Goal: Transaction & Acquisition: Purchase product/service

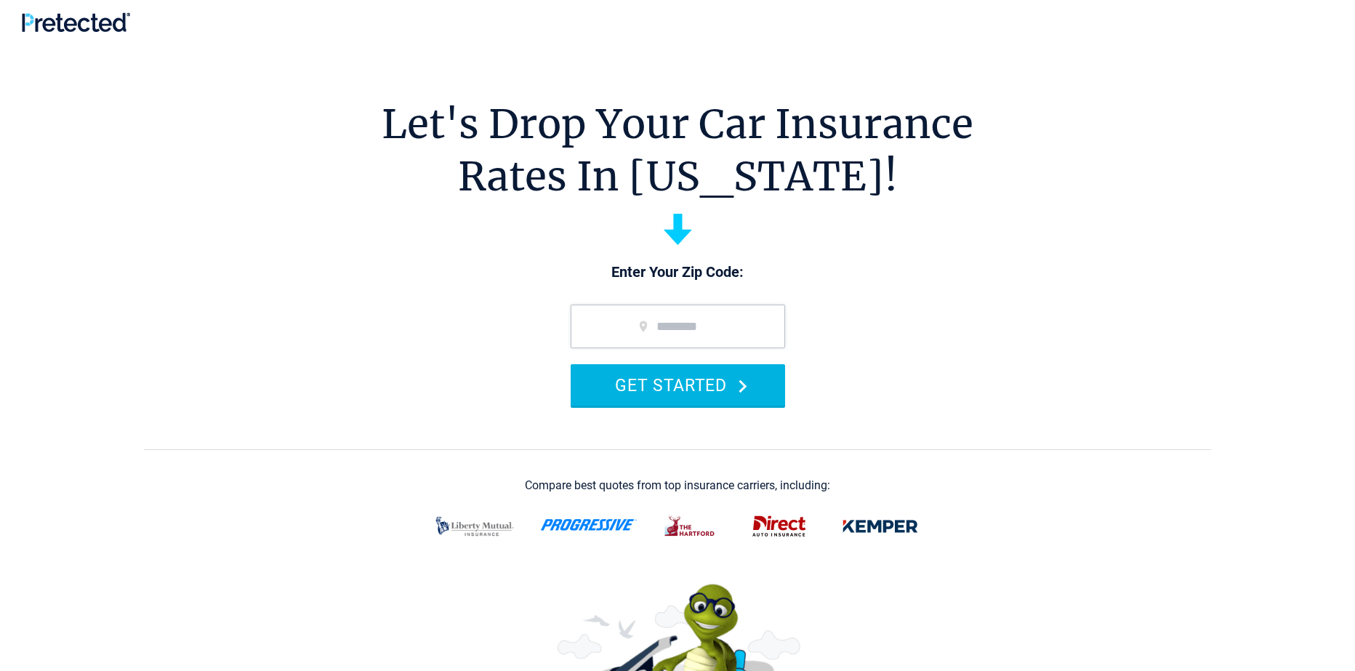
click at [681, 386] on button "GET STARTED" at bounding box center [678, 384] width 215 height 41
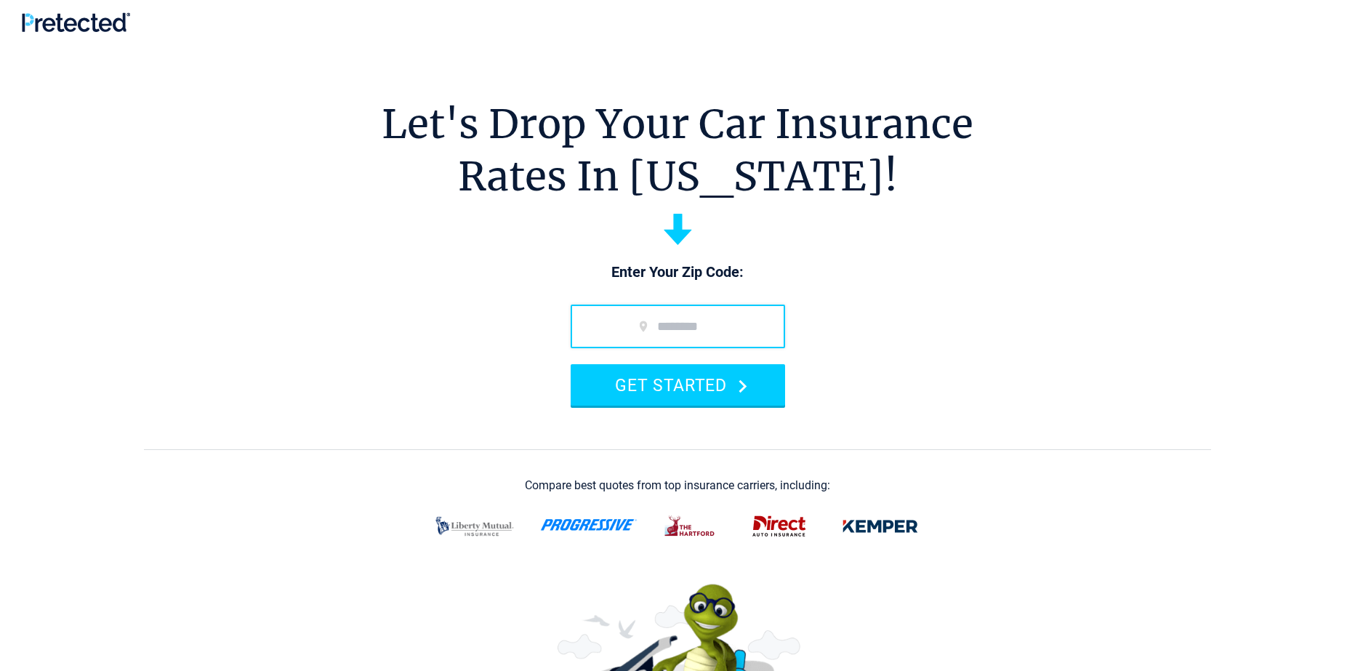
click at [682, 323] on input "zip code" at bounding box center [678, 327] width 215 height 44
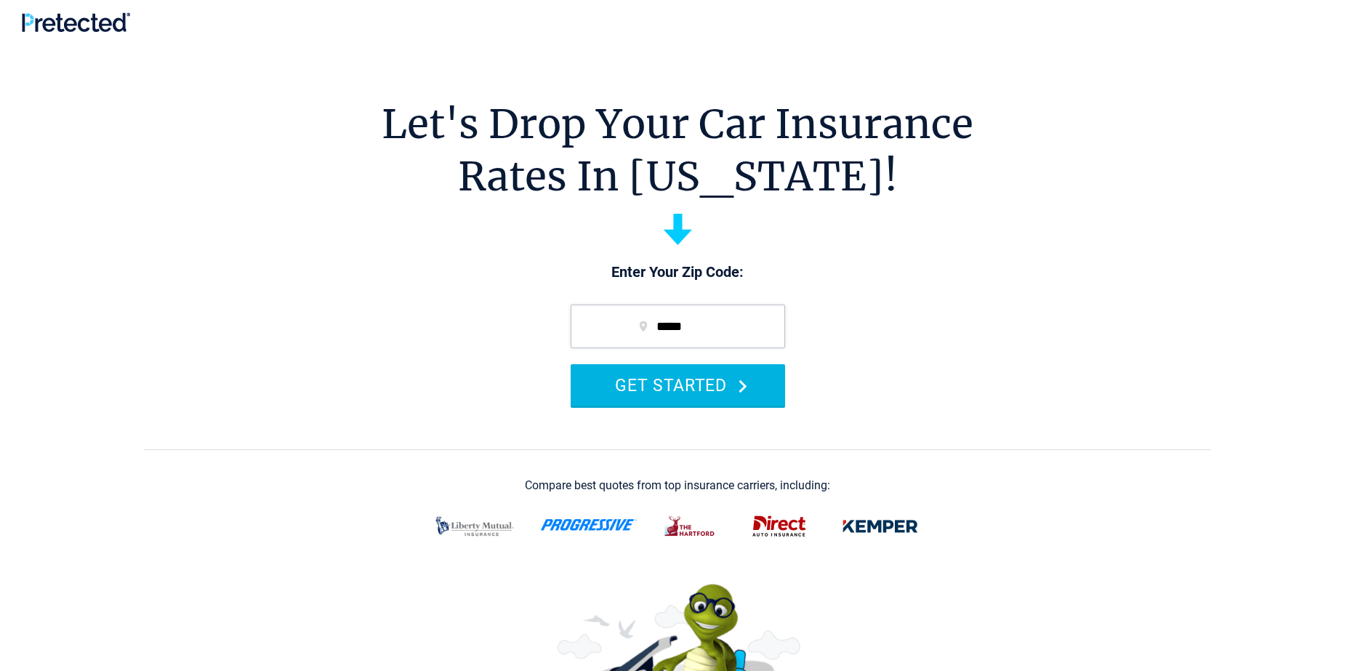
type input "*****"
click at [694, 382] on button "GET STARTED" at bounding box center [678, 384] width 215 height 41
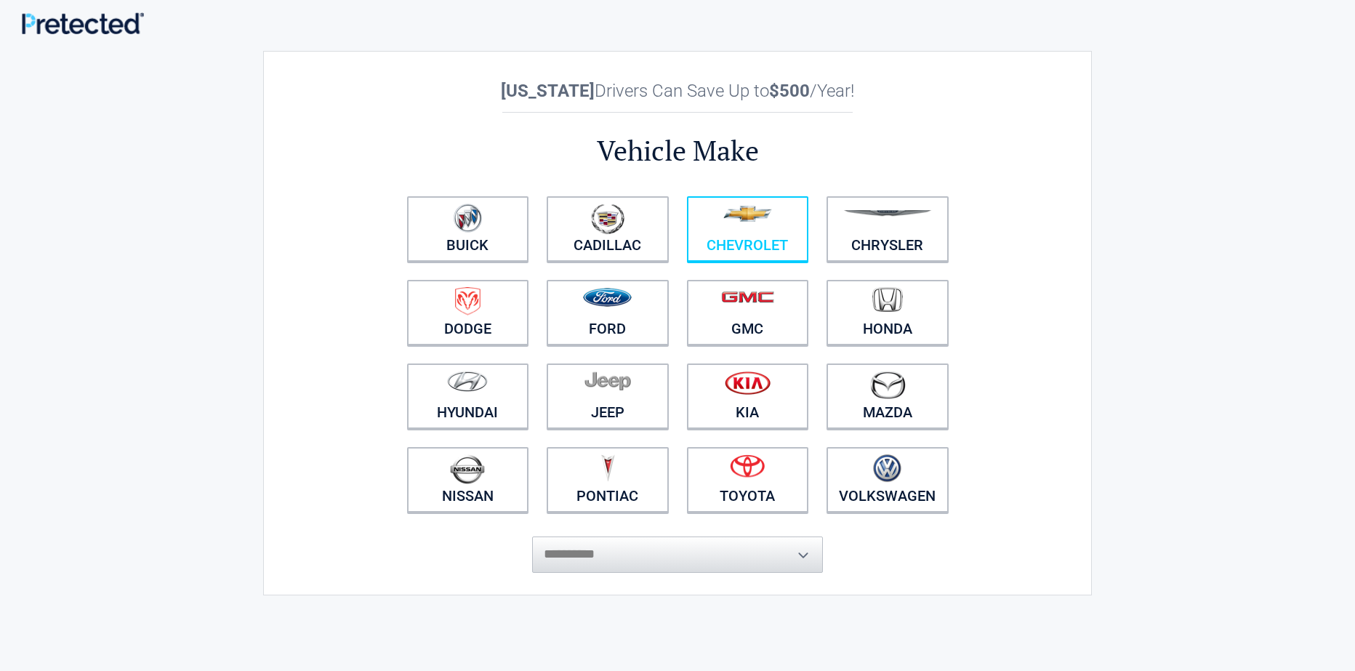
click at [732, 239] on link "Chevrolet" at bounding box center [748, 228] width 122 height 65
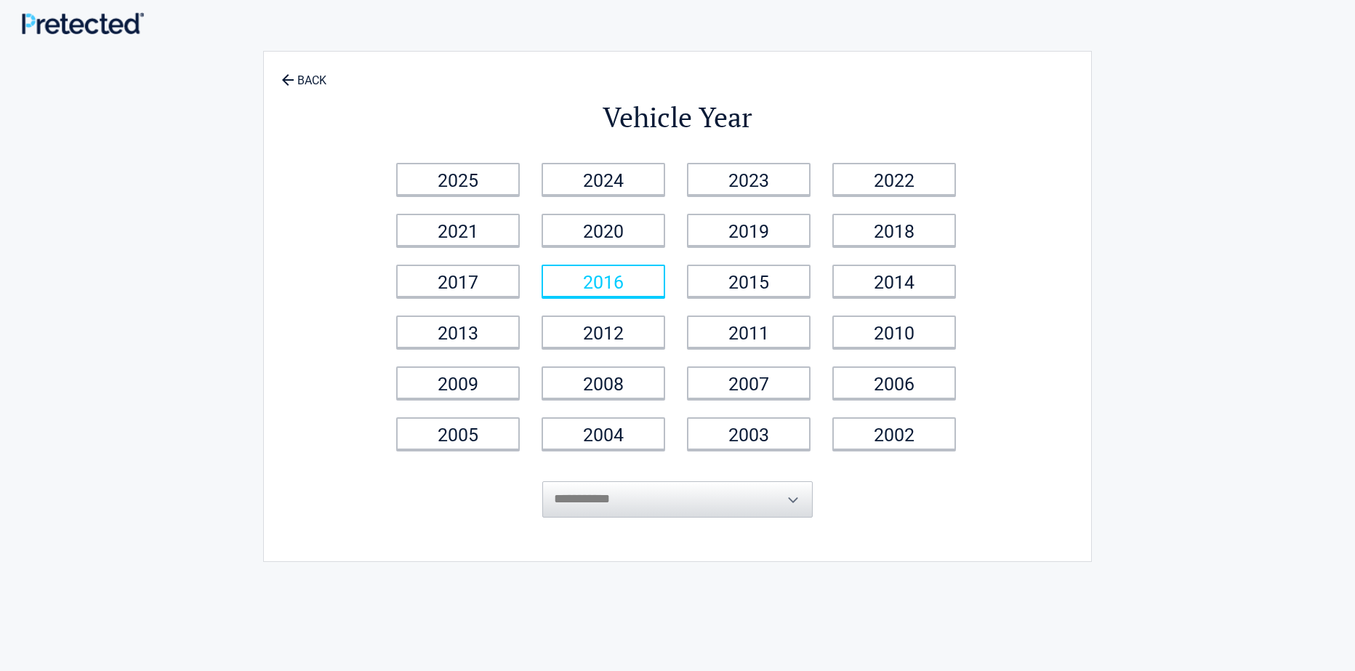
click at [630, 292] on link "2016" at bounding box center [604, 281] width 124 height 33
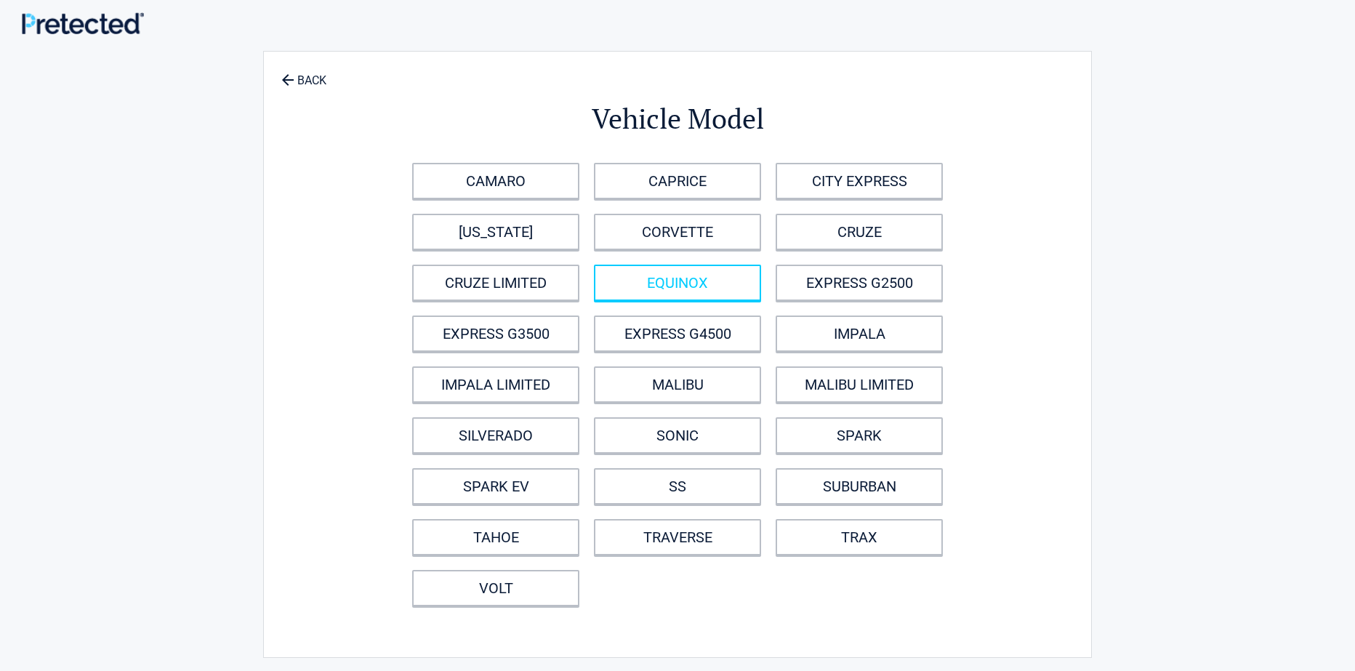
click at [753, 289] on link "EQUINOX" at bounding box center [677, 283] width 167 height 36
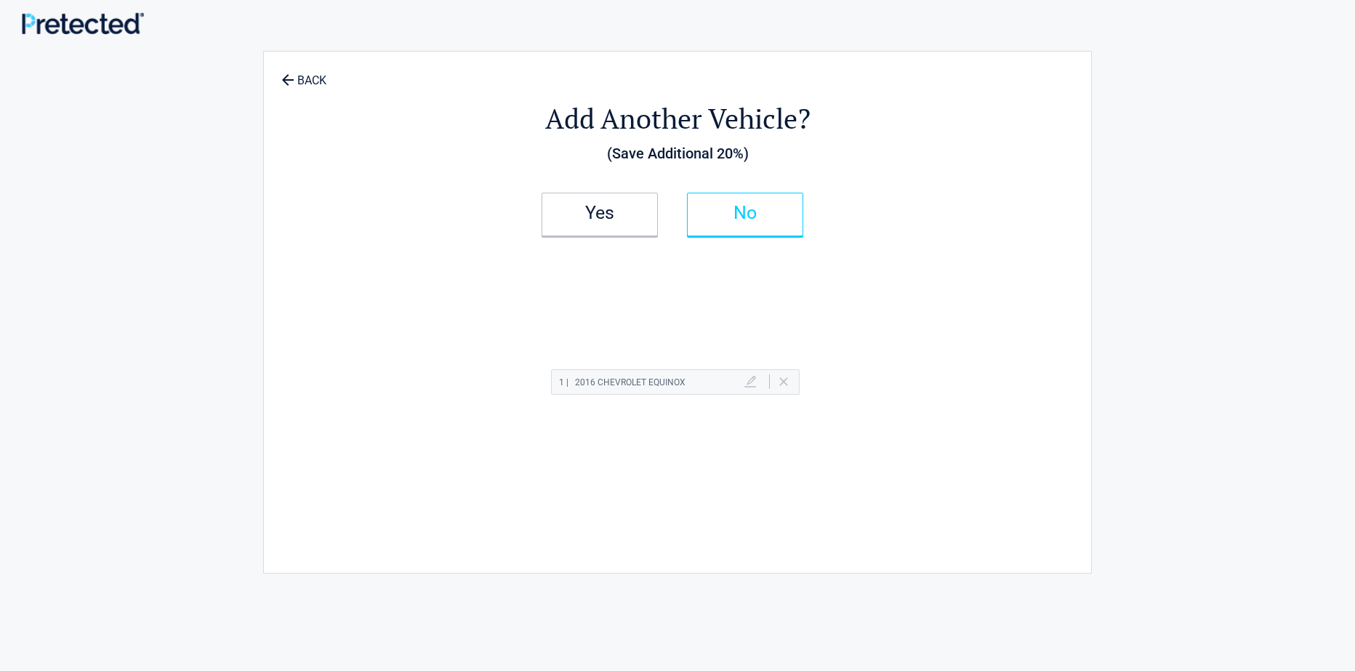
click at [745, 231] on link "No" at bounding box center [745, 215] width 116 height 44
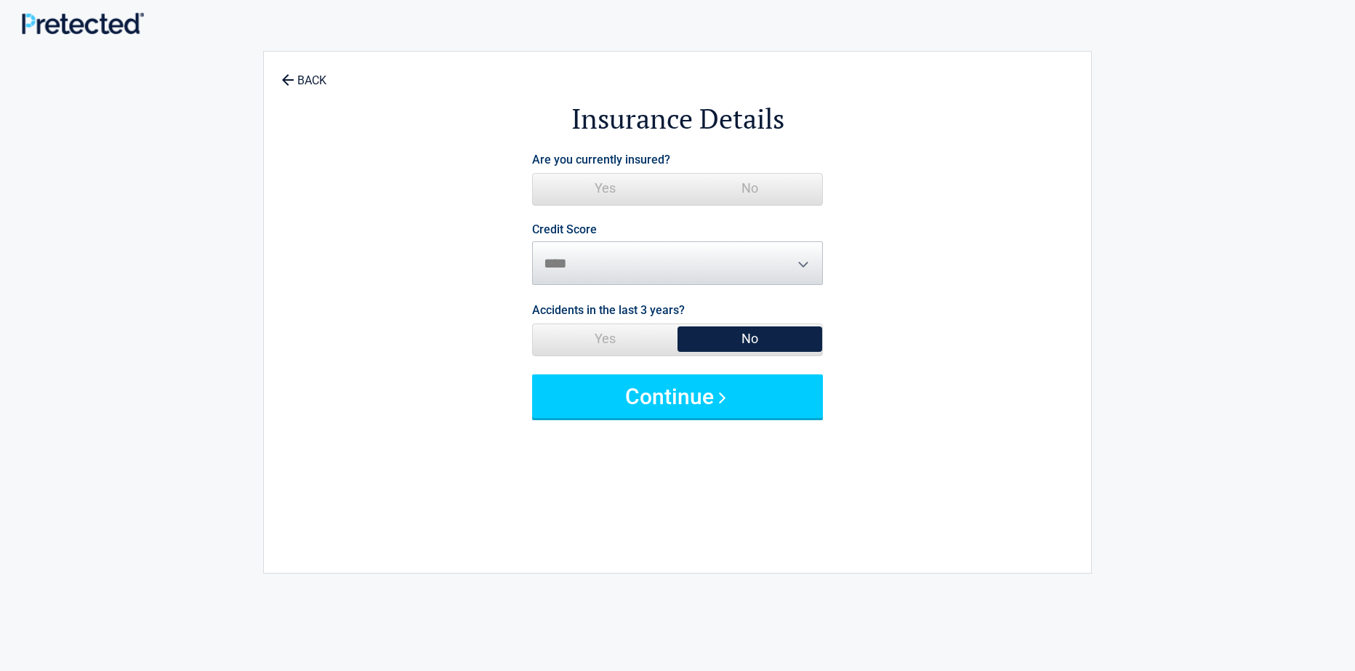
click at [748, 193] on span "No" at bounding box center [750, 188] width 145 height 29
click at [607, 196] on span "Yes" at bounding box center [605, 188] width 145 height 29
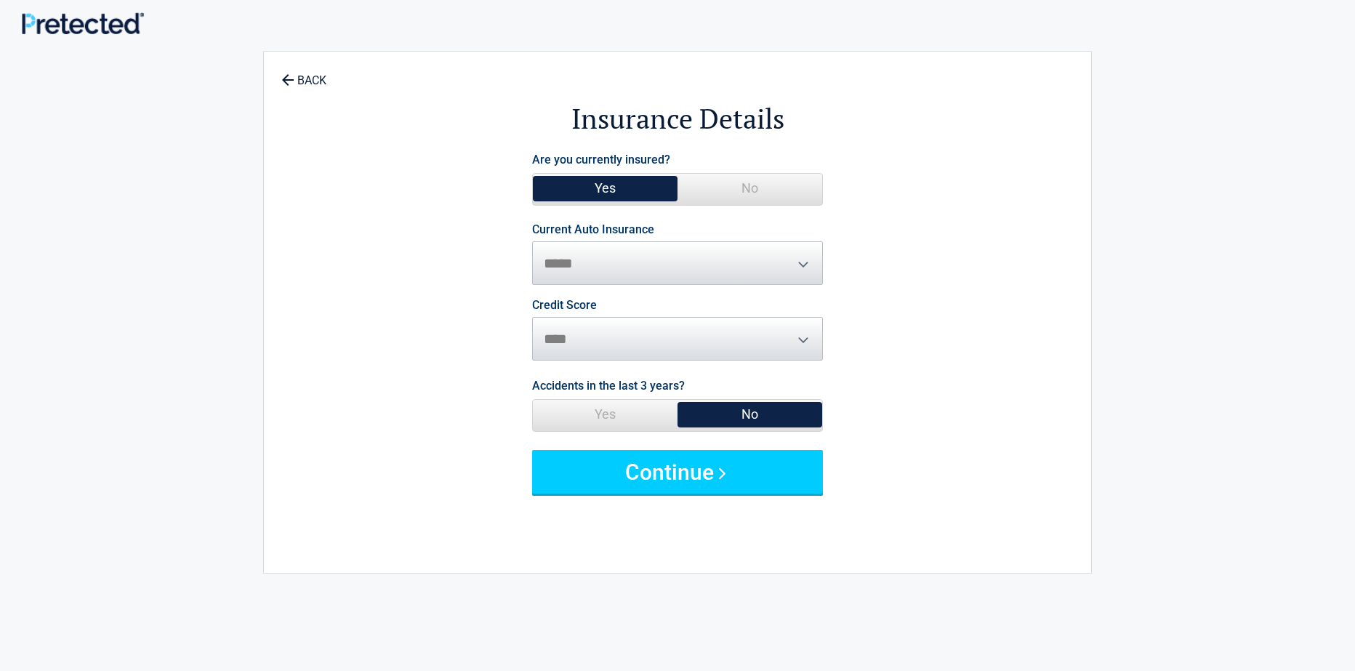
click at [737, 198] on span "No" at bounding box center [750, 188] width 145 height 29
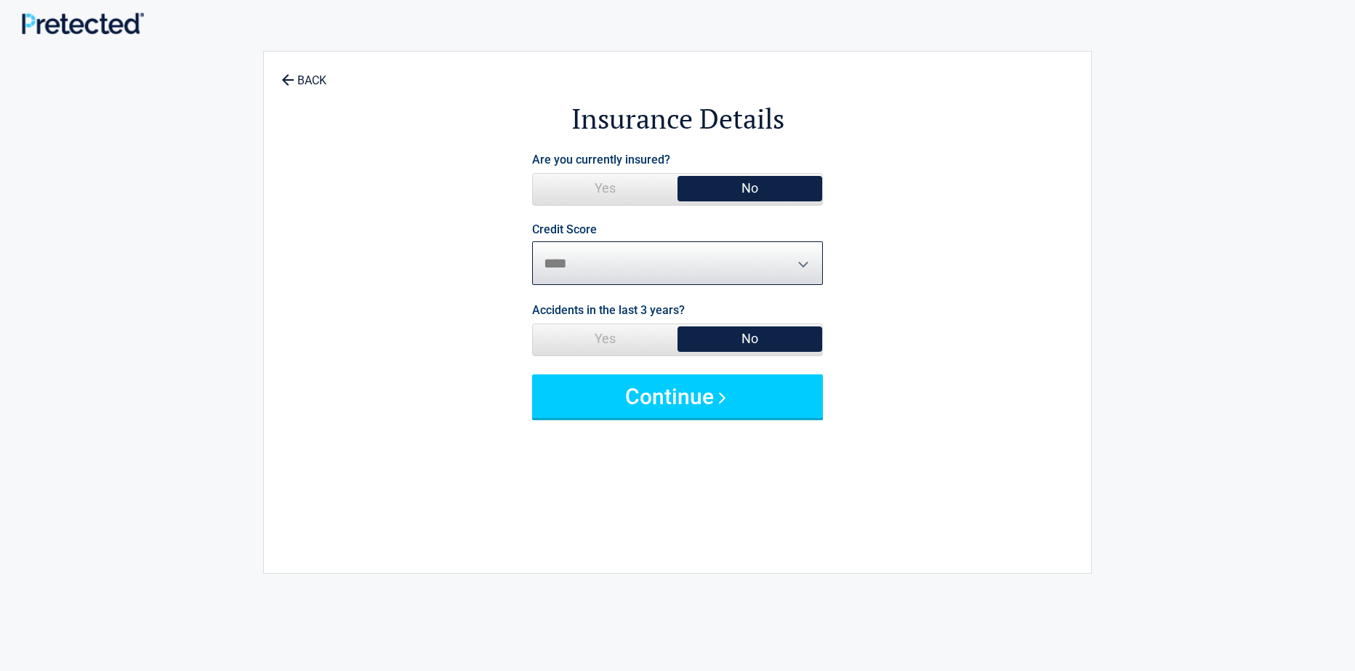
click at [644, 263] on select "********* **** ******* ****" at bounding box center [677, 263] width 291 height 44
click at [636, 260] on select "********* **** ******* ****" at bounding box center [677, 263] width 291 height 44
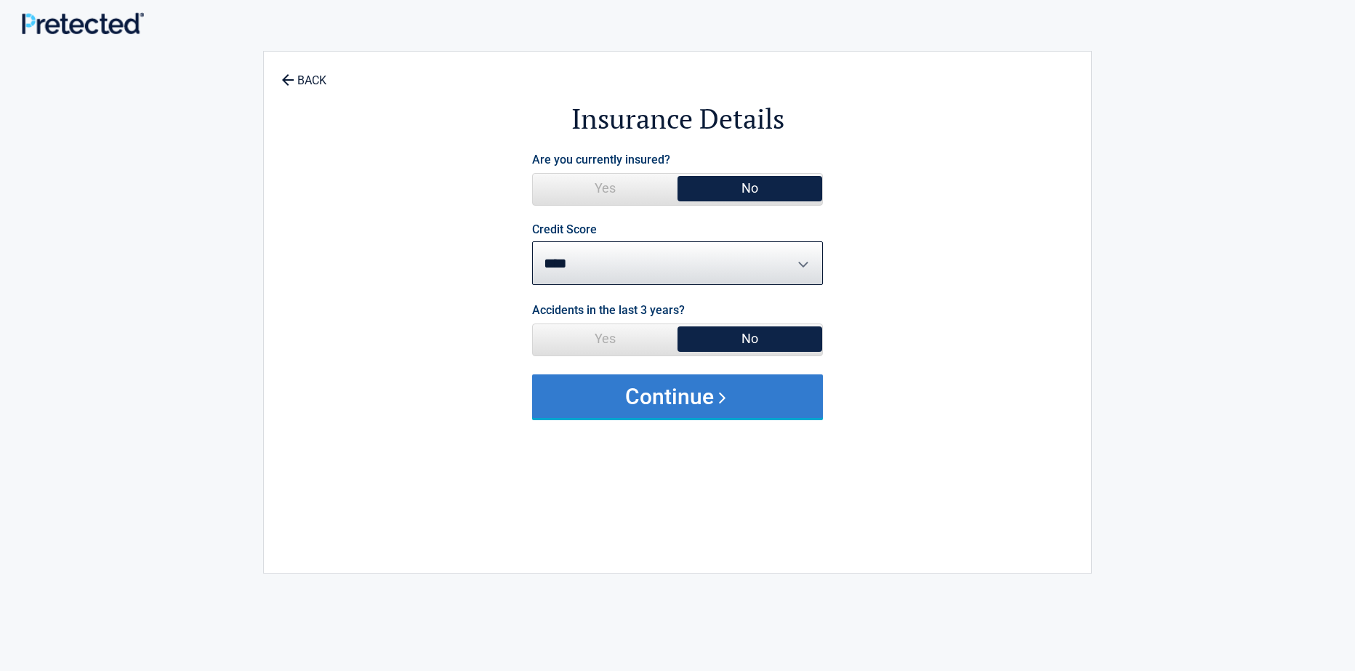
click at [692, 393] on button "Continue" at bounding box center [677, 396] width 291 height 44
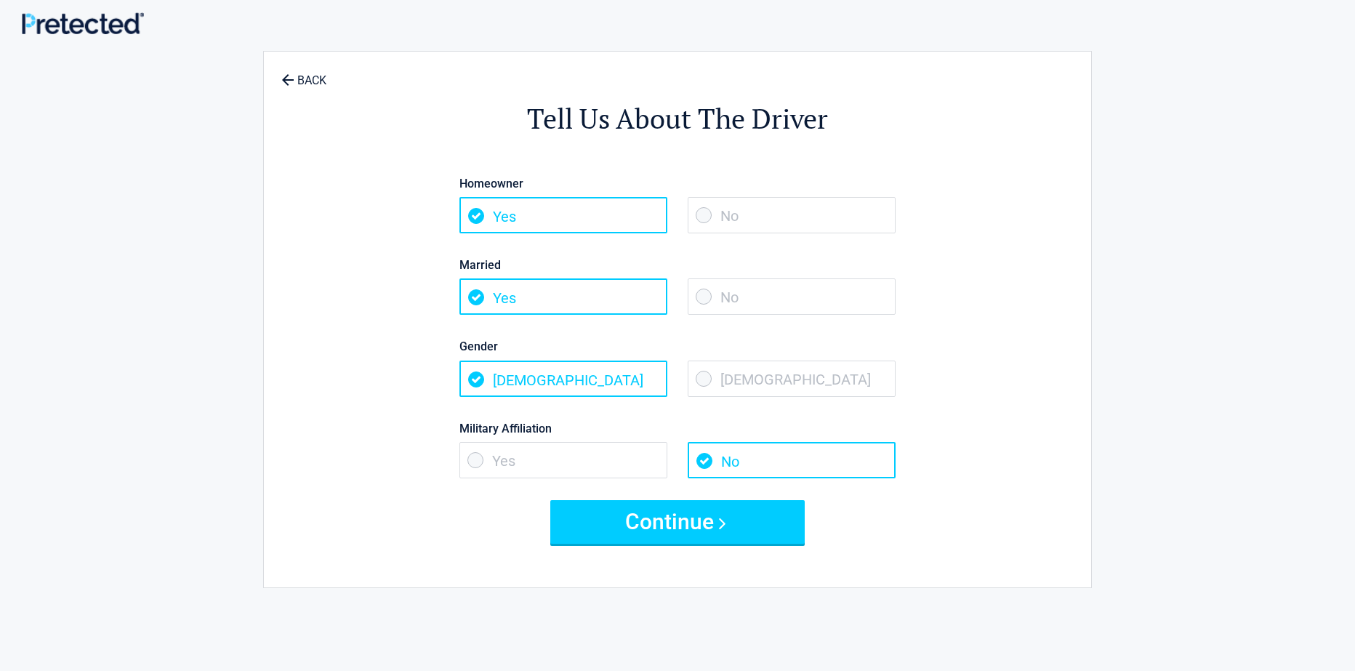
click at [702, 296] on span "No" at bounding box center [792, 297] width 208 height 36
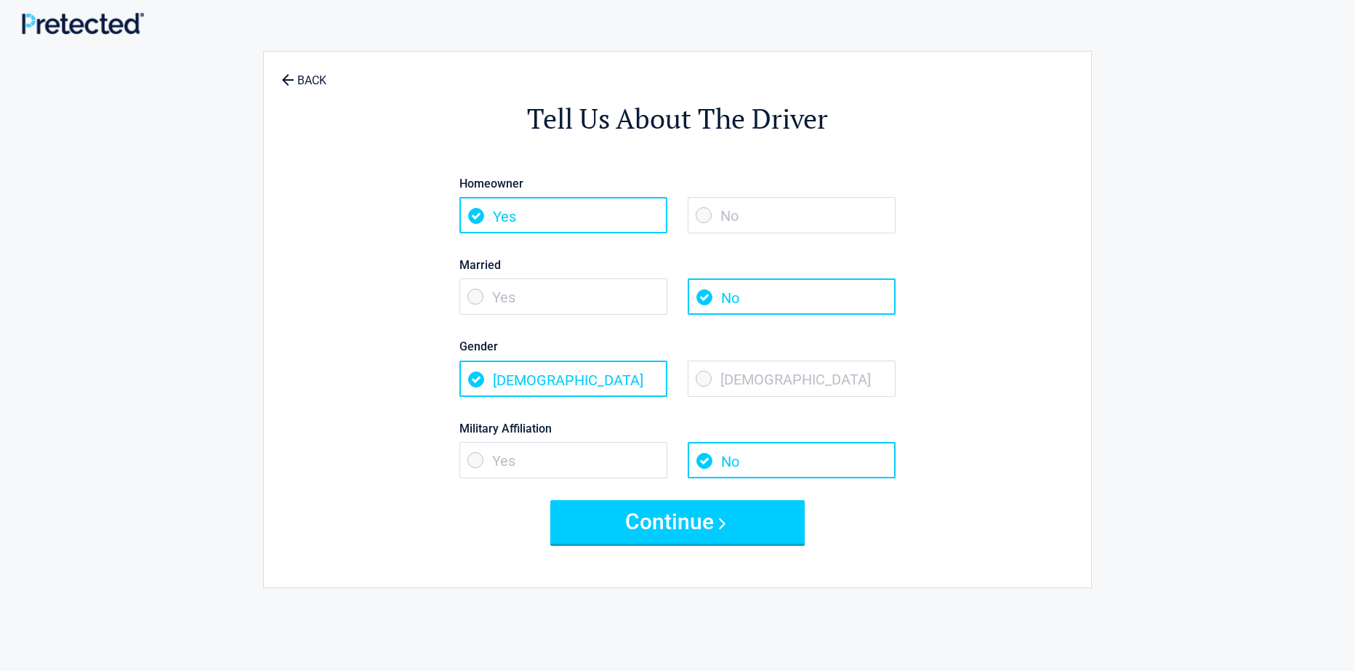
drag, startPoint x: 704, startPoint y: 388, endPoint x: 697, endPoint y: 398, distance: 13.1
click at [704, 388] on span "[DEMOGRAPHIC_DATA]" at bounding box center [792, 379] width 208 height 36
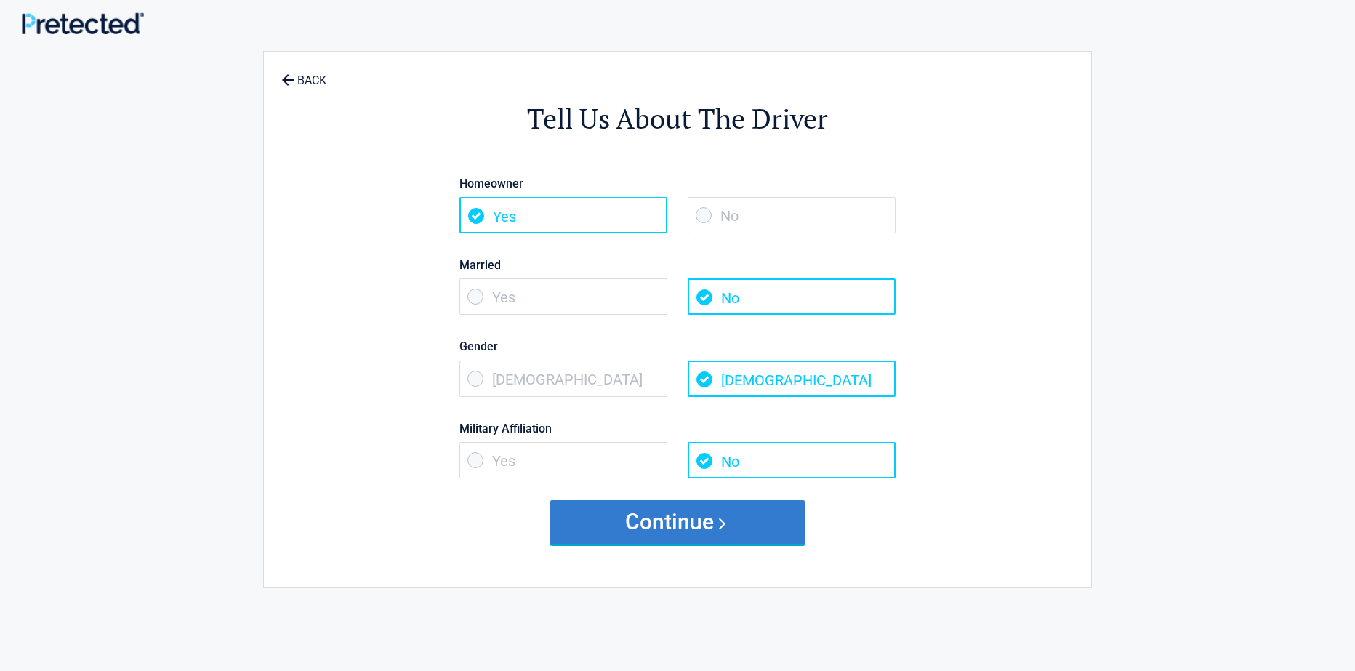
click at [654, 523] on button "Continue" at bounding box center [677, 522] width 255 height 44
